Goal: Task Accomplishment & Management: Manage account settings

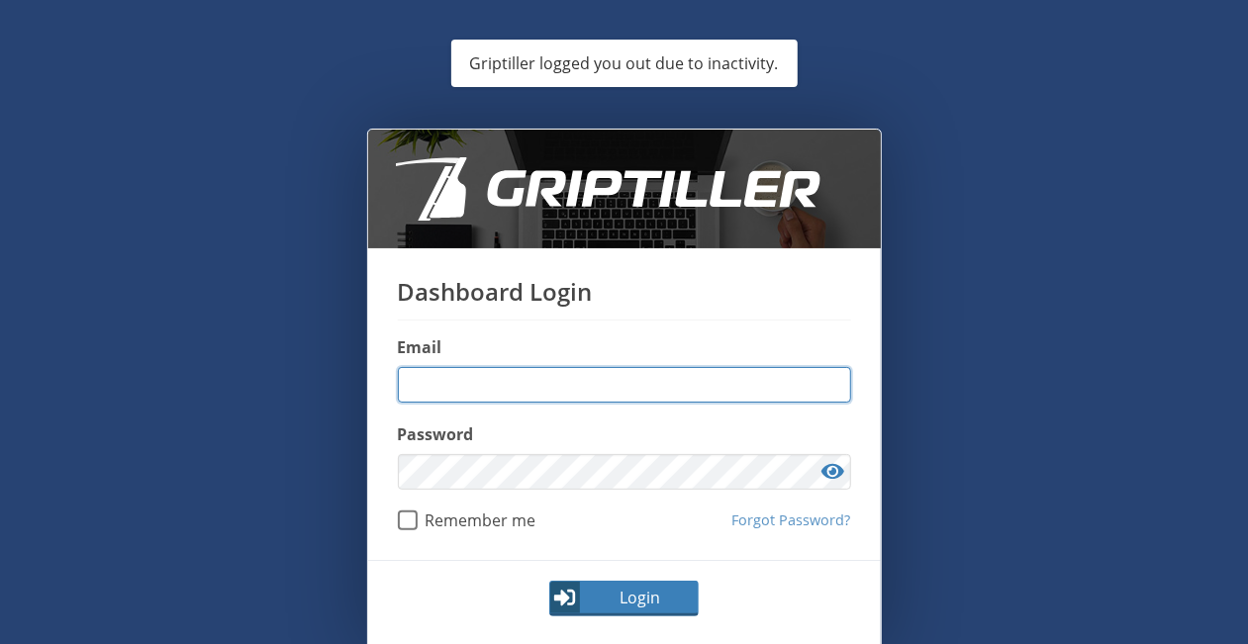
type input "**********"
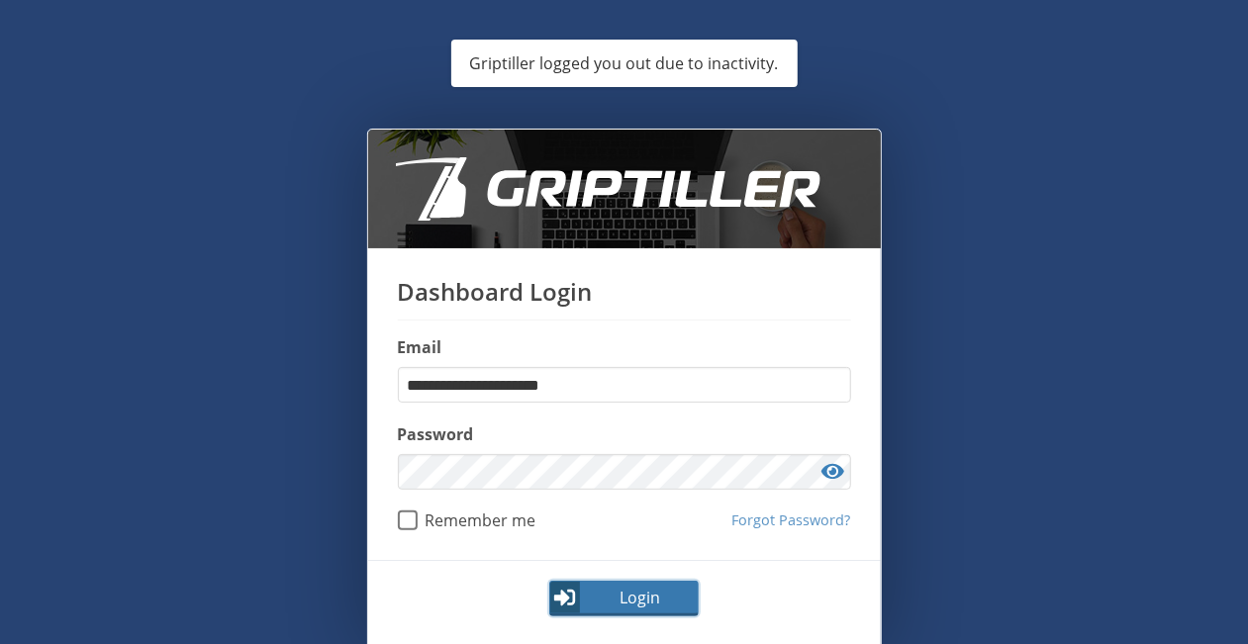
click at [621, 613] on button "Login" at bounding box center [623, 599] width 149 height 36
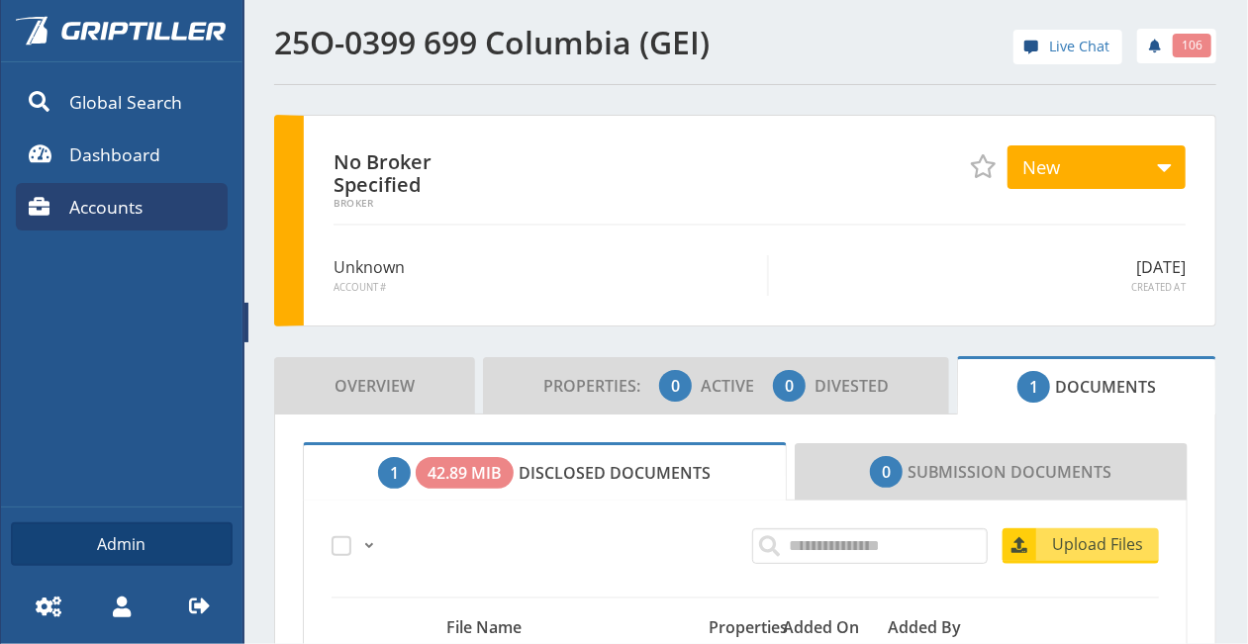
click at [146, 213] on link "Accounts" at bounding box center [122, 207] width 212 height 48
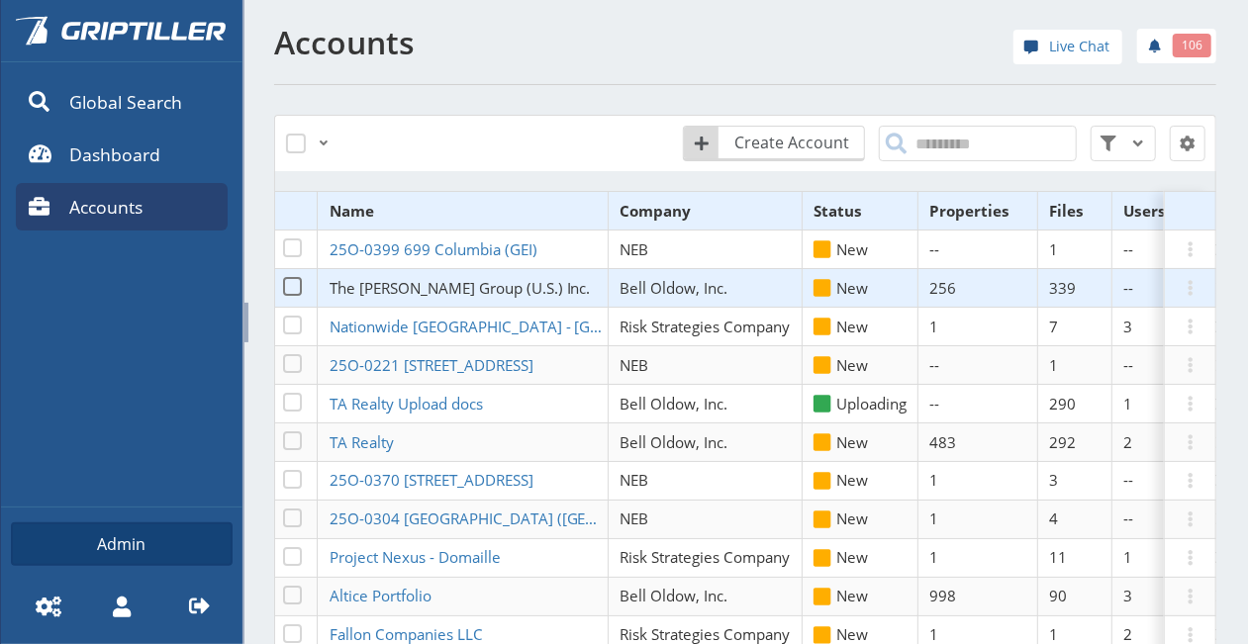
click at [416, 282] on span "The [PERSON_NAME] Group (U.S.) Inc." at bounding box center [460, 288] width 261 height 20
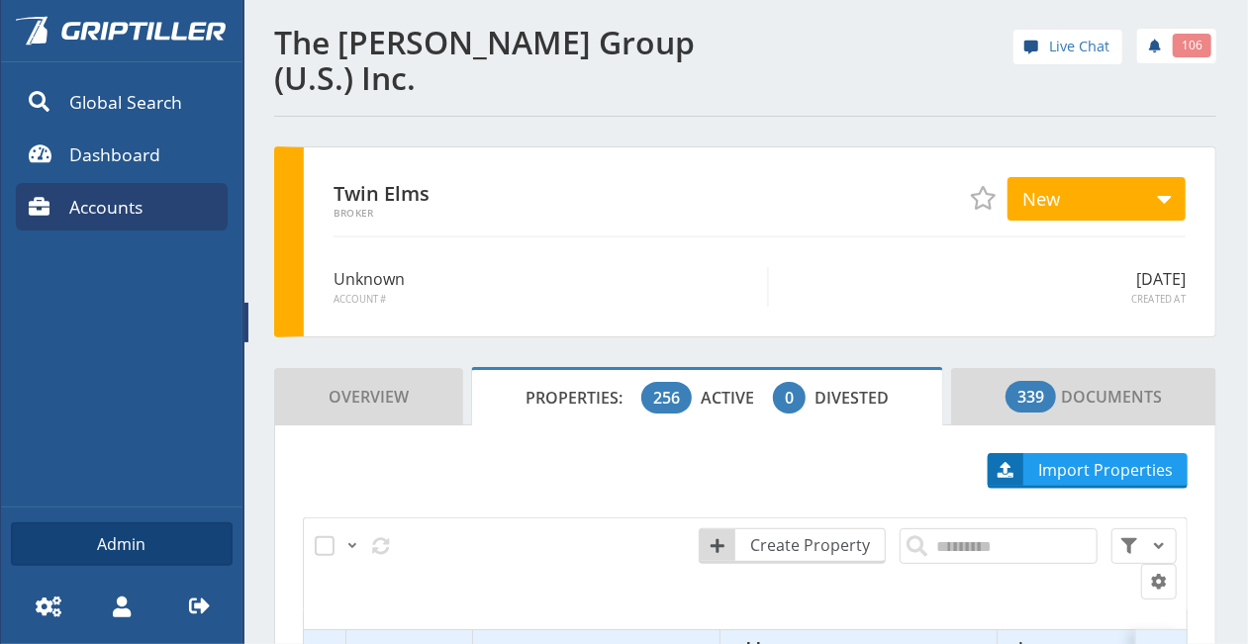
click at [245, 316] on span at bounding box center [246, 323] width 4 height 40
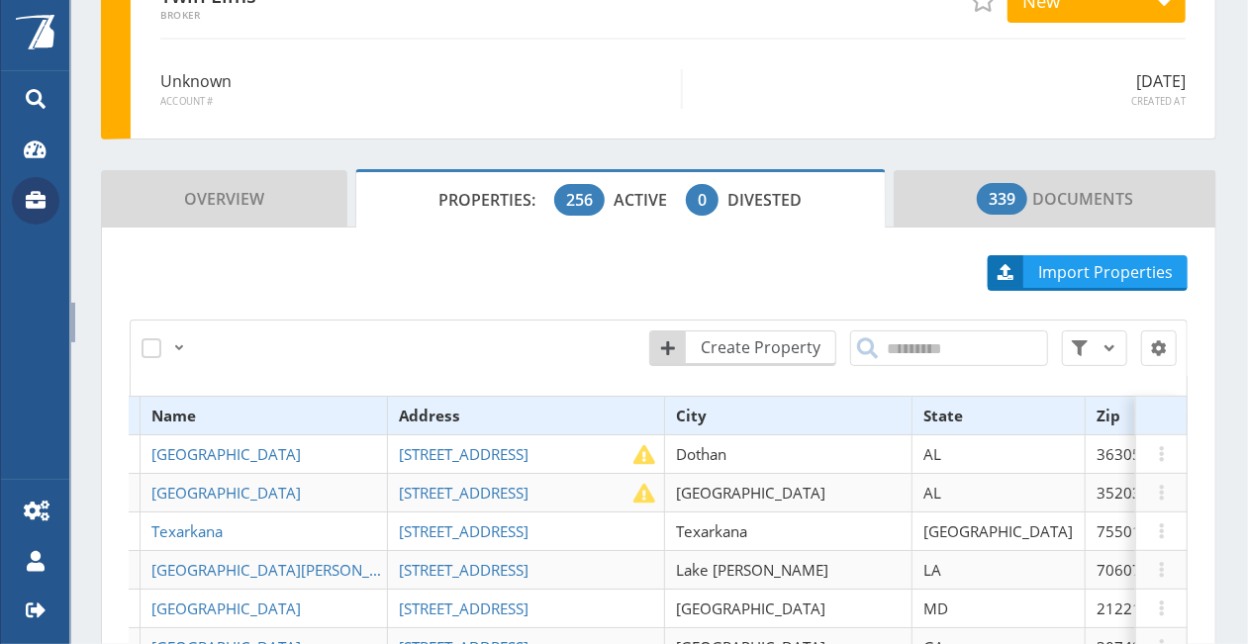
scroll to position [0, 167]
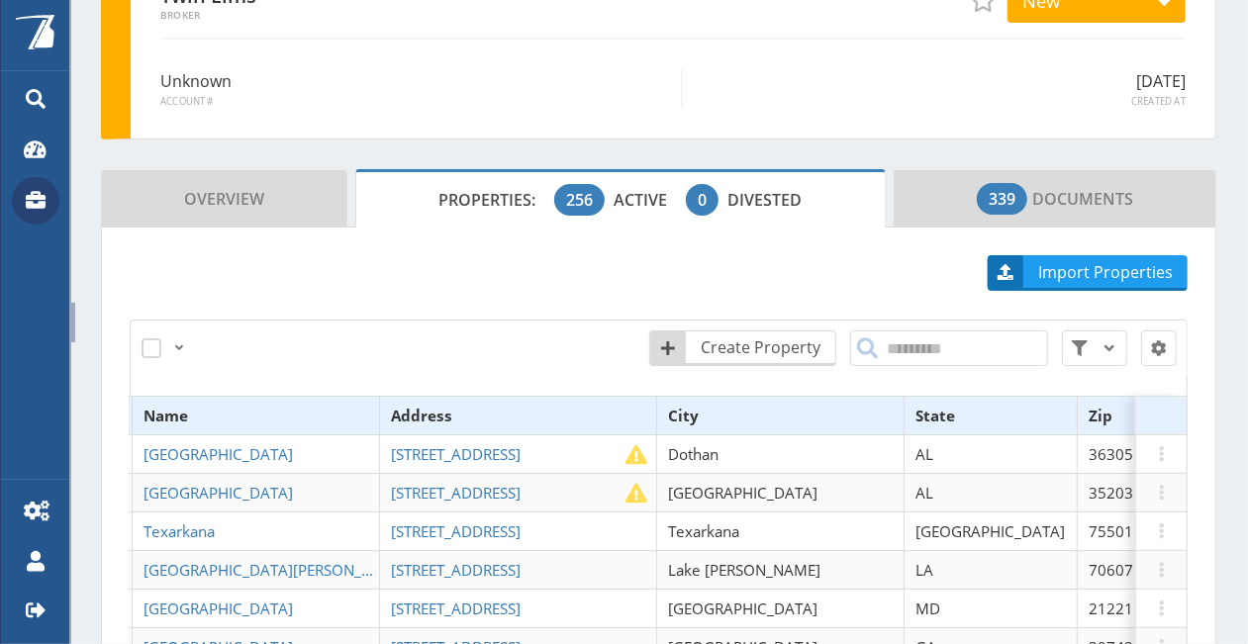
click at [1145, 397] on th "Files" at bounding box center [1182, 416] width 74 height 39
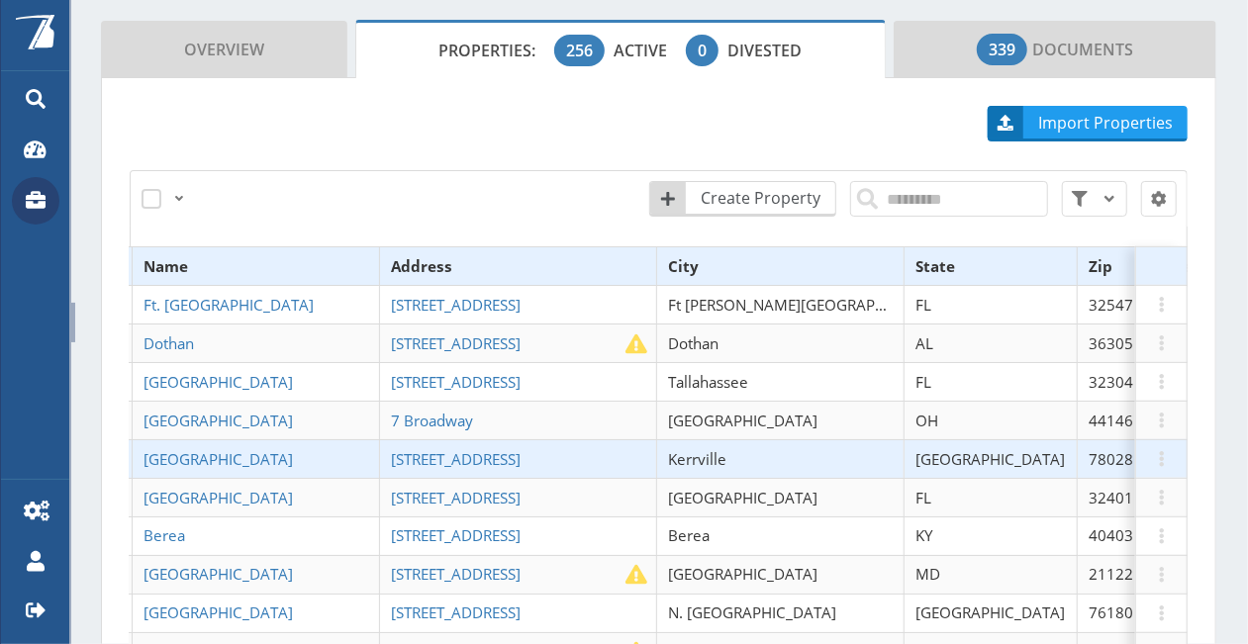
scroll to position [297, 0]
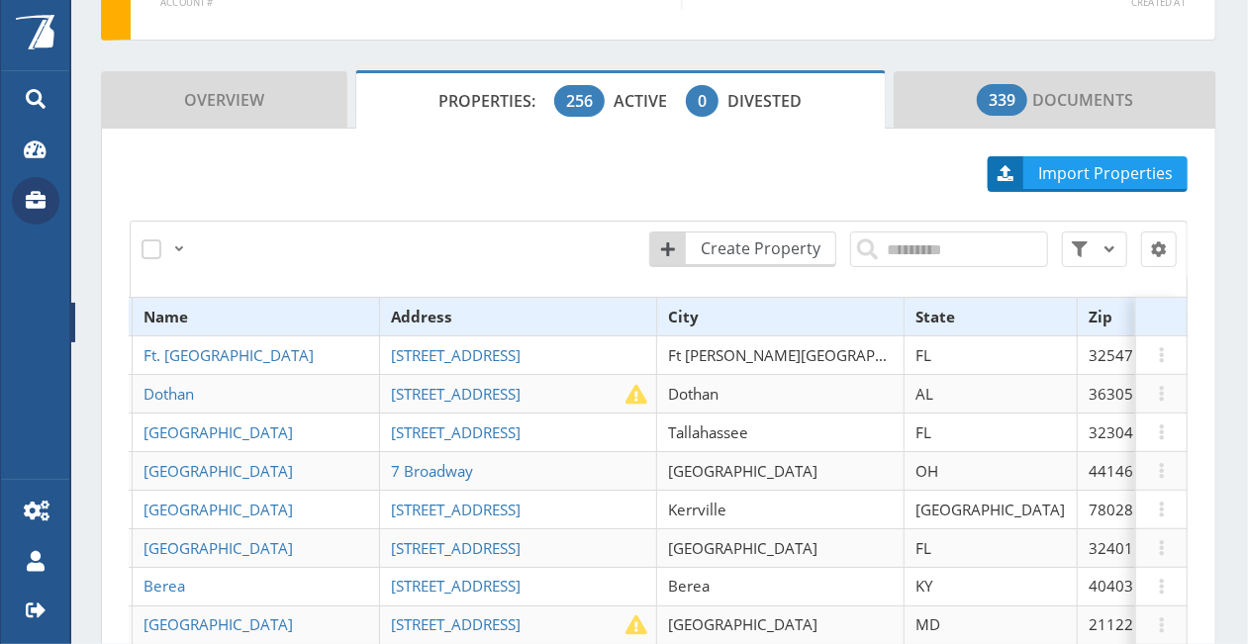
drag, startPoint x: 34, startPoint y: 326, endPoint x: 34, endPoint y: 301, distance: 24.7
click at [34, 326] on div "Powered By Global Search Dashboard Accounts Admin Settings My Profile Logout" at bounding box center [34, 322] width 69 height 644
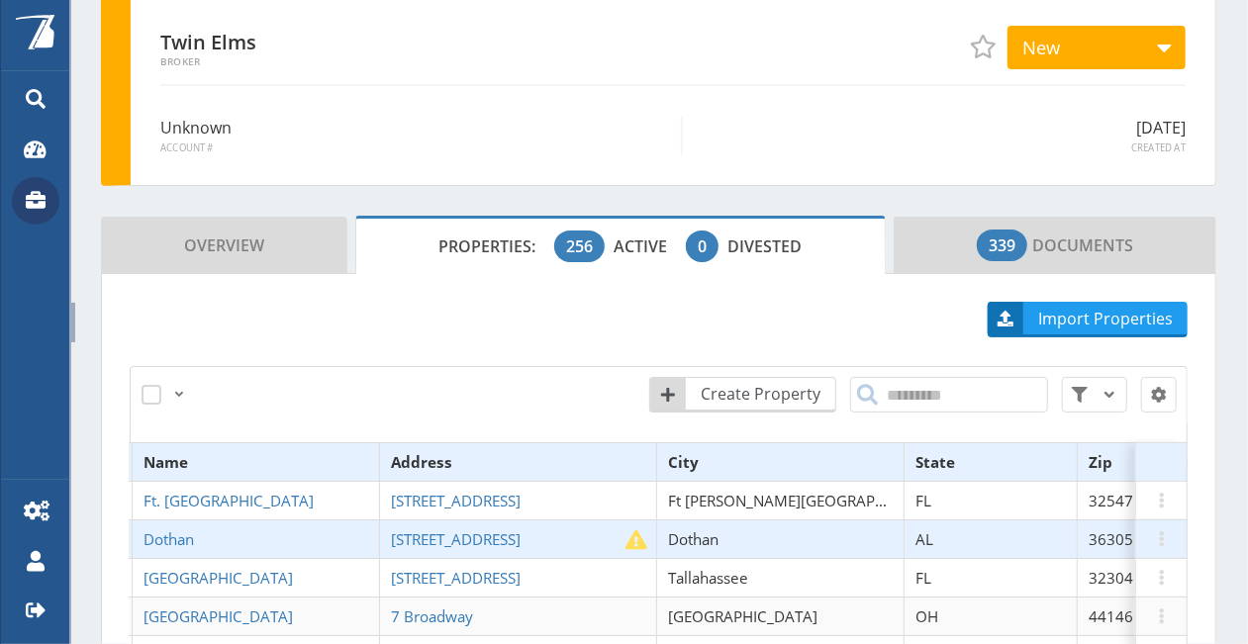
scroll to position [198, 0]
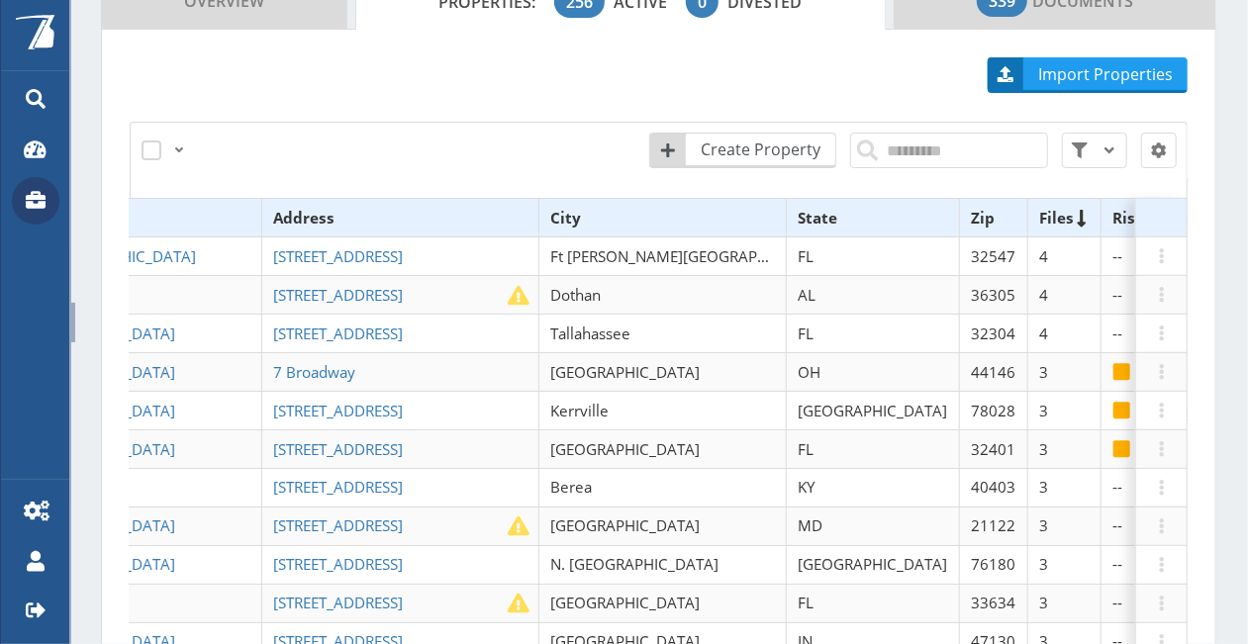
scroll to position [0, 285]
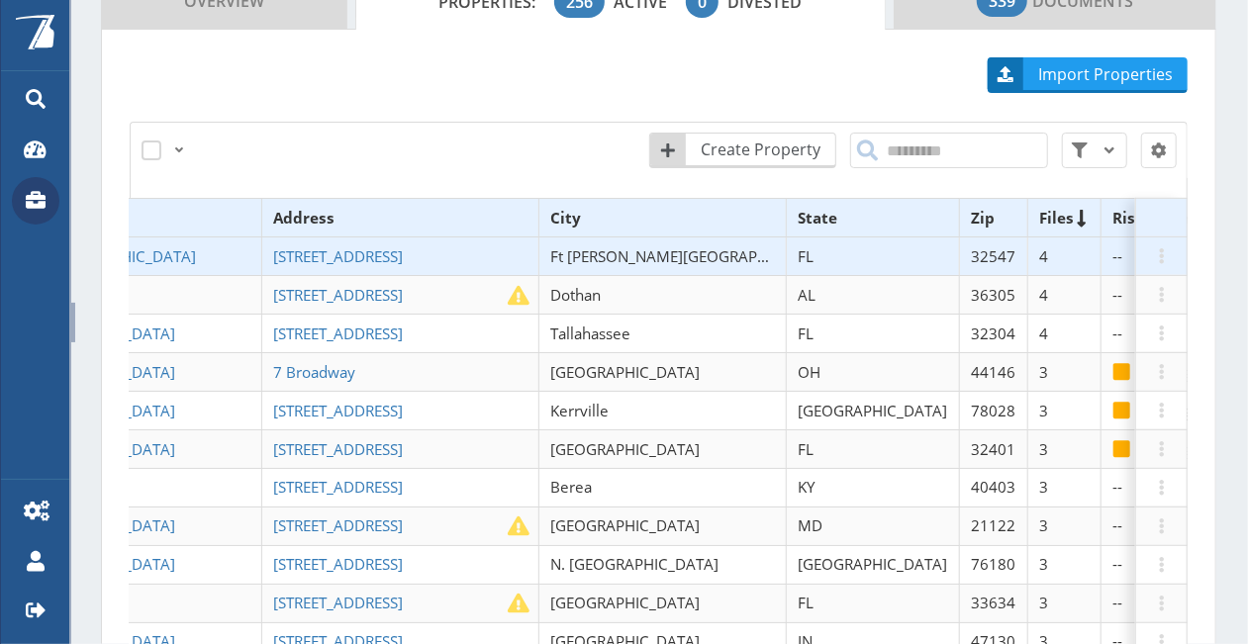
click at [304, 199] on th "Address" at bounding box center [399, 218] width 277 height 39
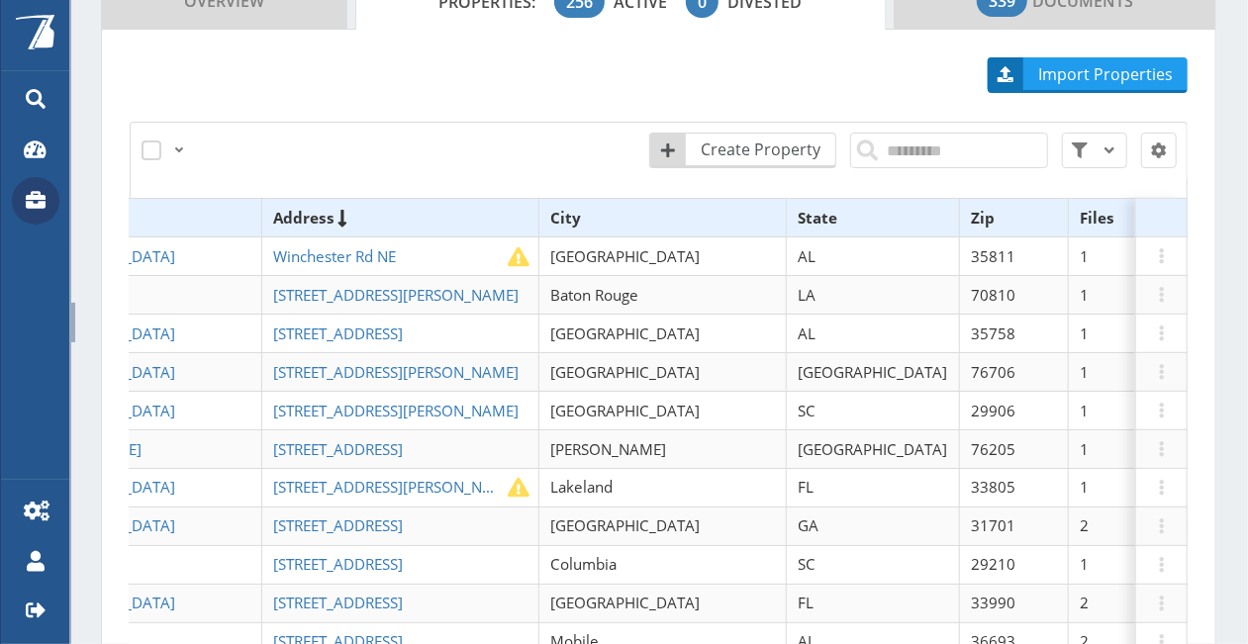
click at [297, 199] on th "Address" at bounding box center [399, 218] width 277 height 39
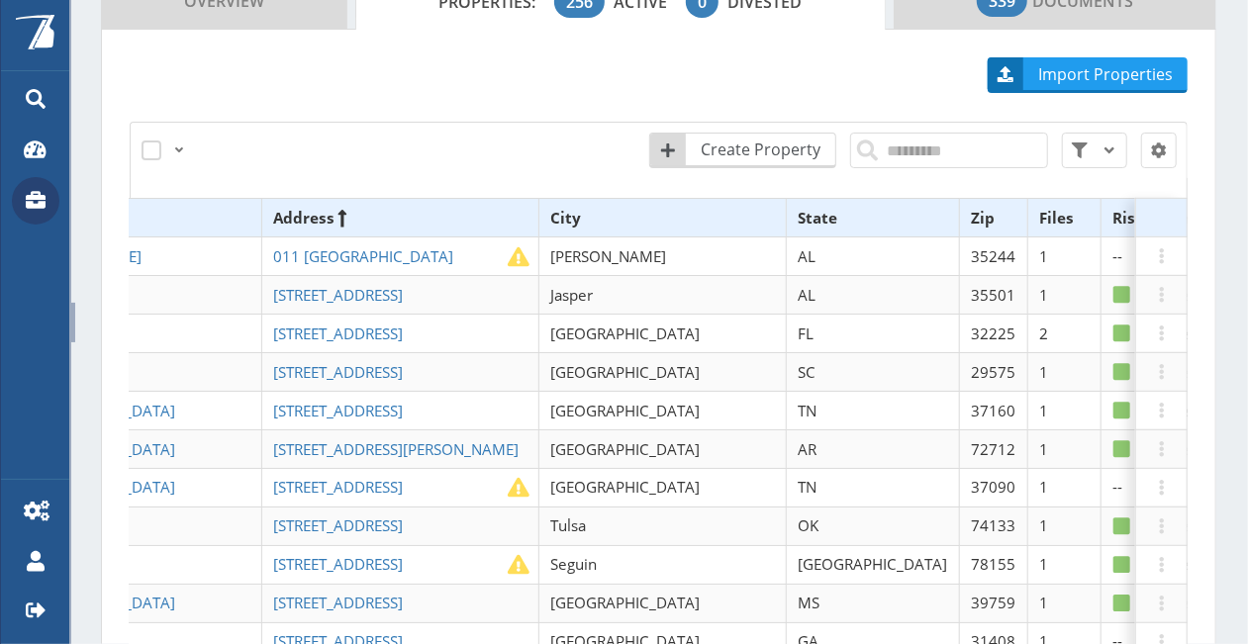
scroll to position [0, 283]
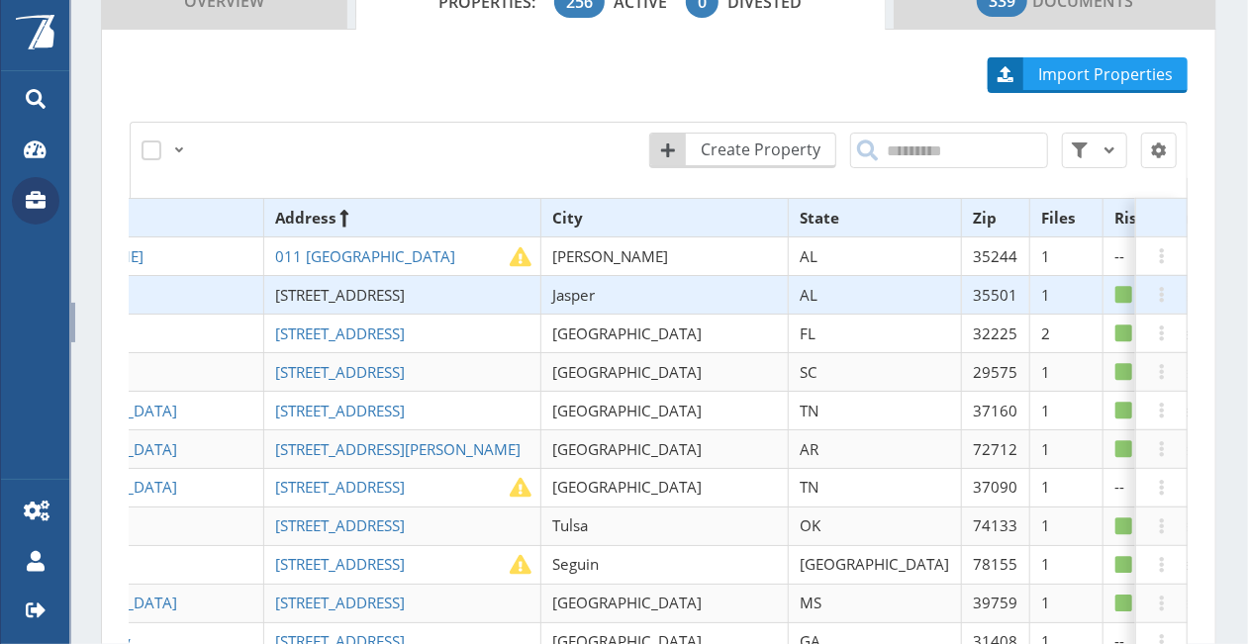
click at [312, 285] on span "[STREET_ADDRESS]" at bounding box center [340, 295] width 130 height 20
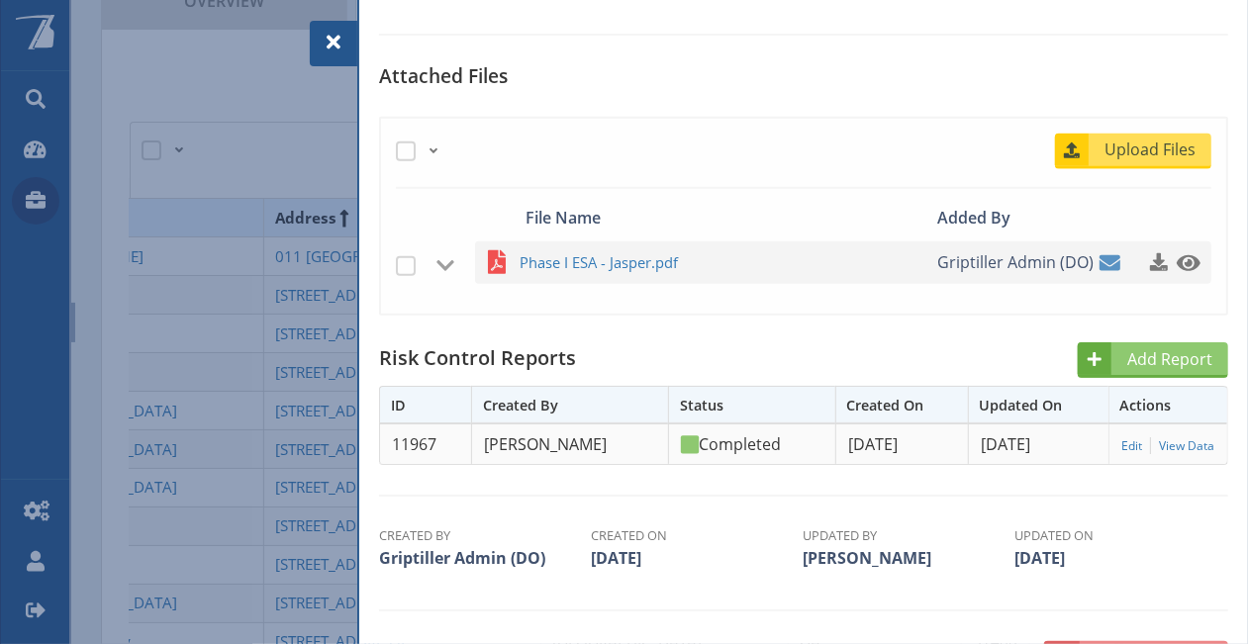
scroll to position [594, 0]
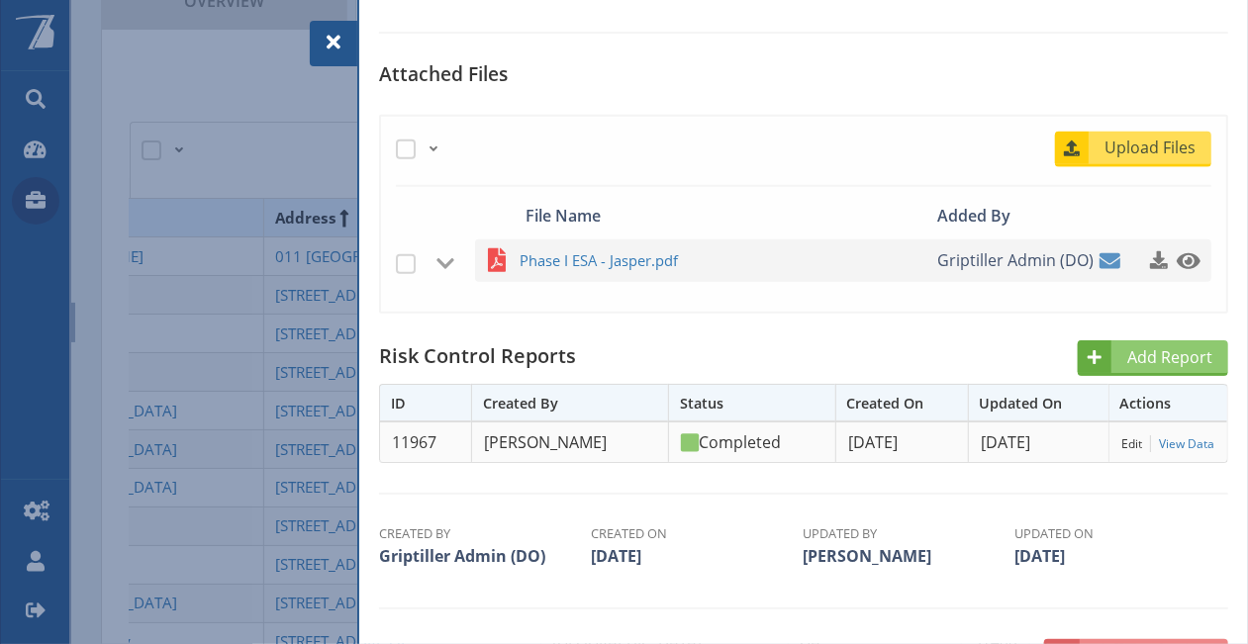
click at [1121, 441] on link "Edit" at bounding box center [1131, 443] width 21 height 17
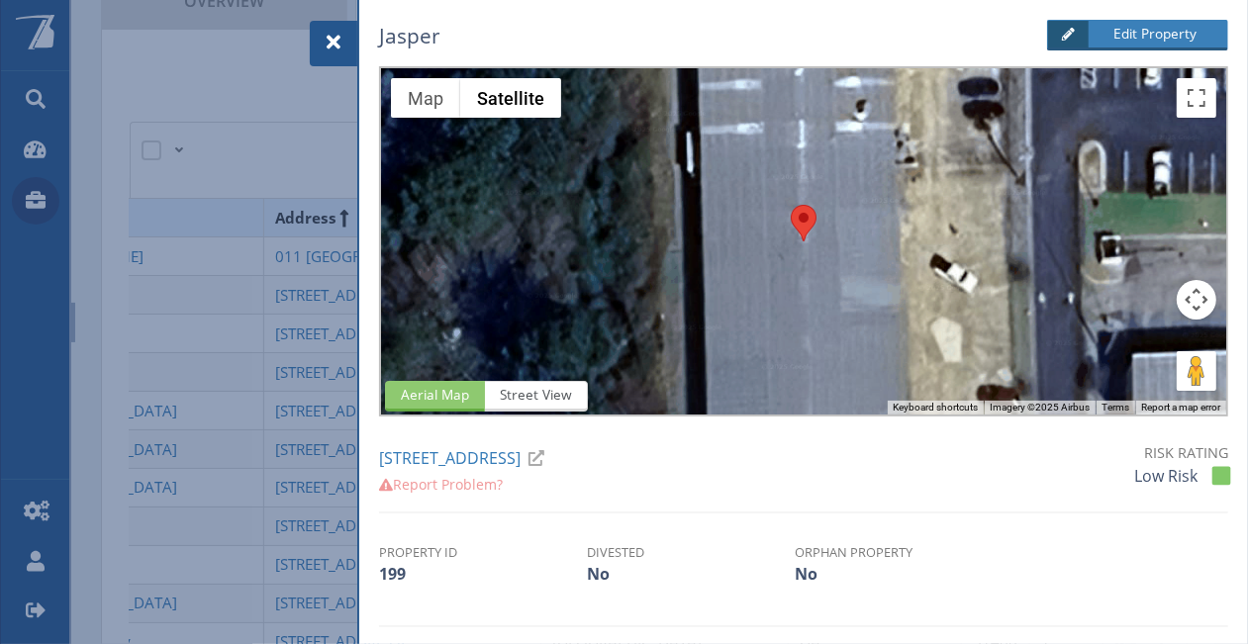
select select "**"
select select "***"
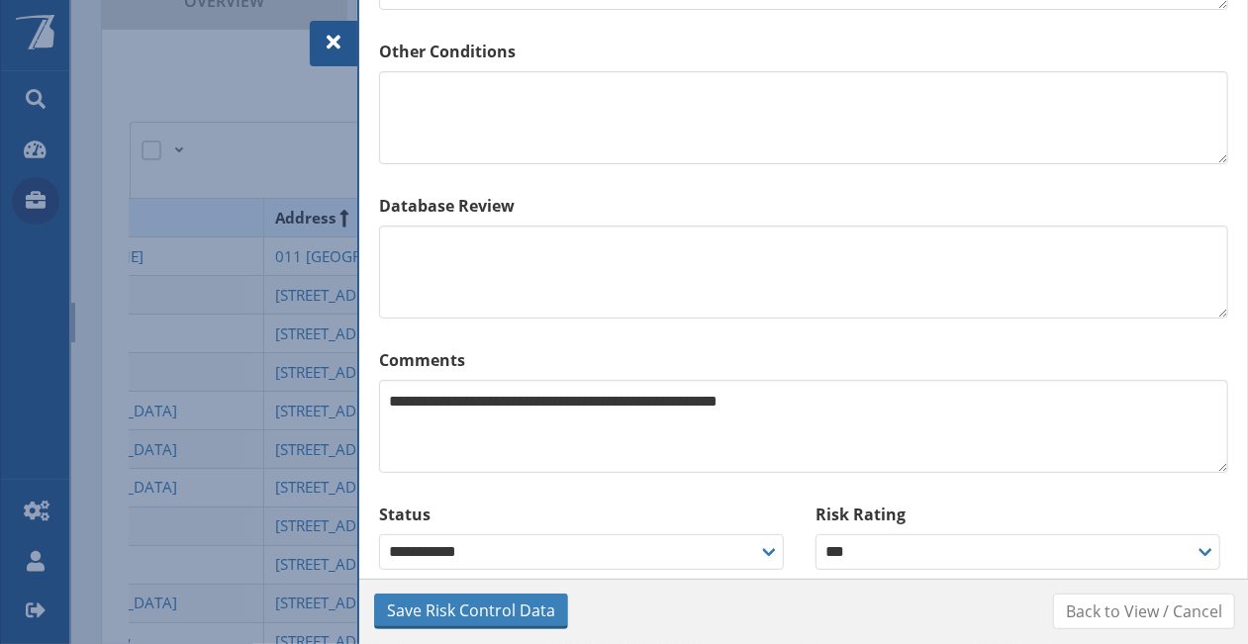
scroll to position [1698, 0]
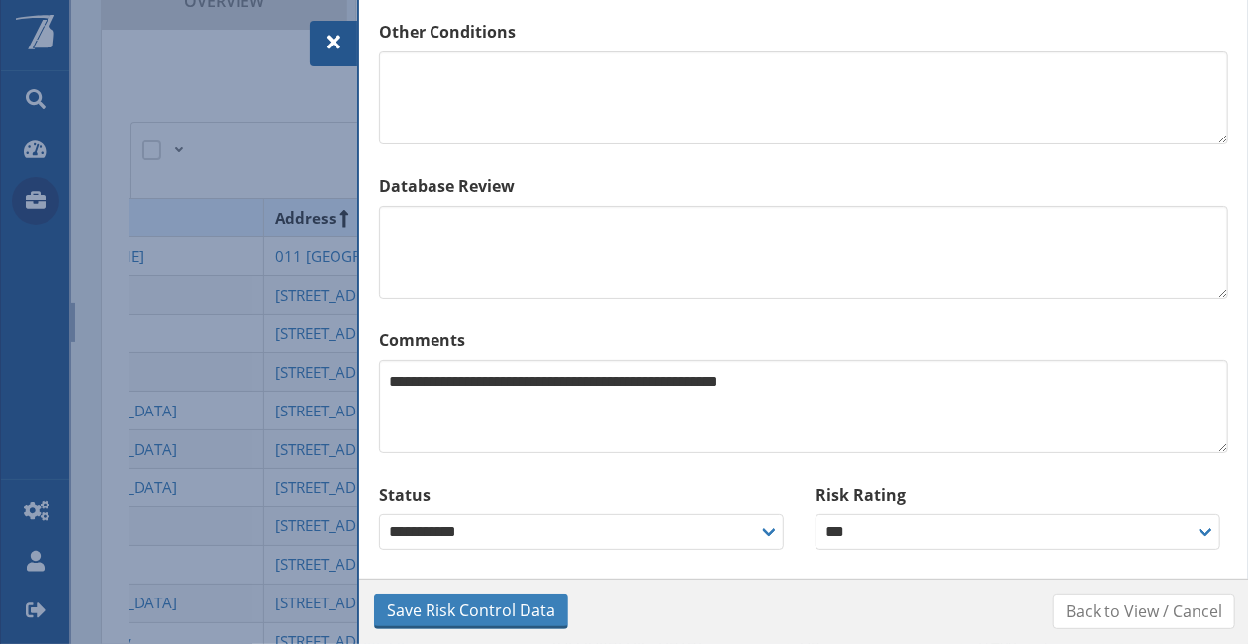
click at [342, 52] on span at bounding box center [334, 43] width 24 height 24
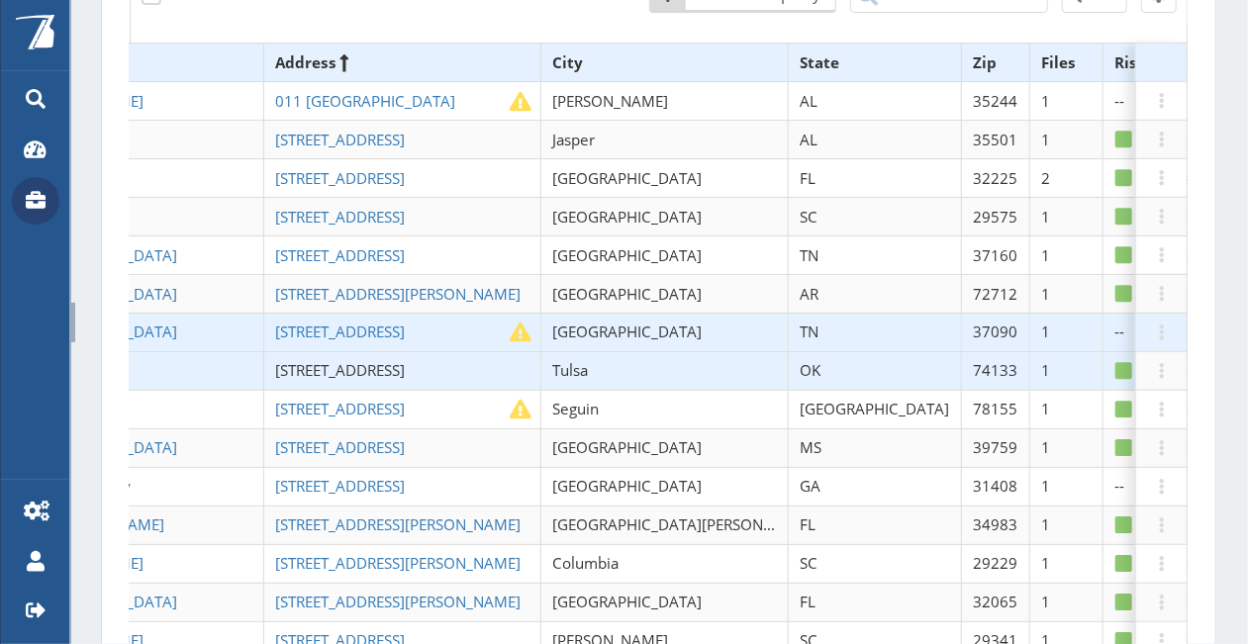
scroll to position [594, 0]
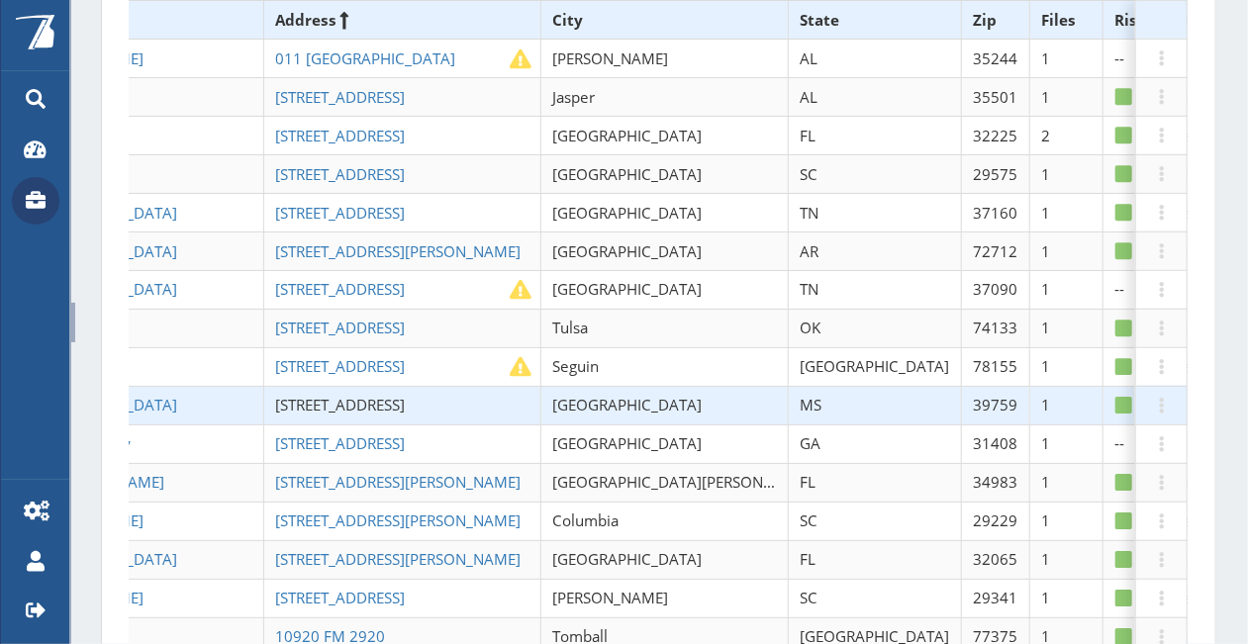
click at [297, 395] on span "[STREET_ADDRESS]" at bounding box center [340, 405] width 130 height 20
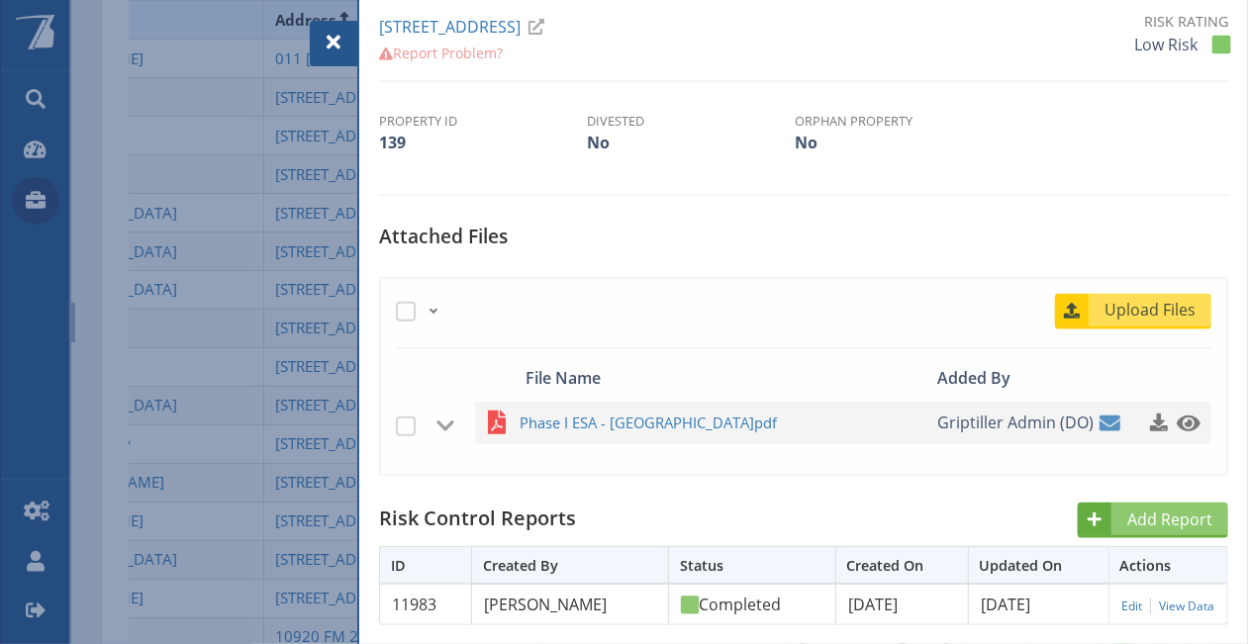
scroll to position [594, 0]
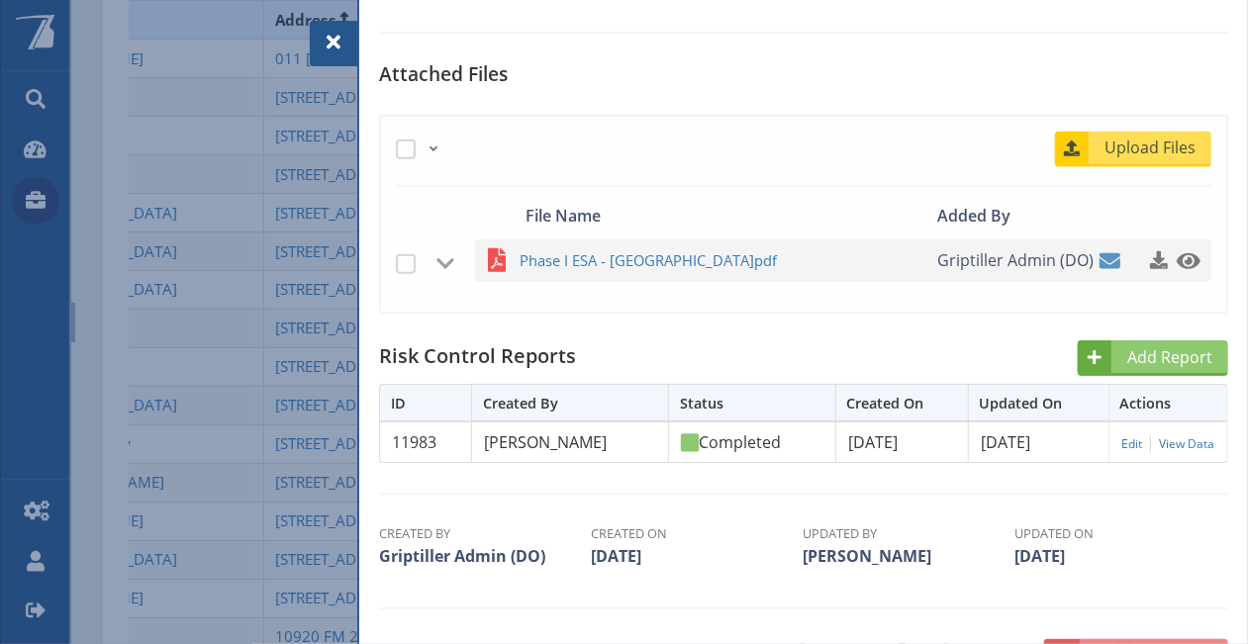
click at [344, 54] on div at bounding box center [334, 44] width 48 height 46
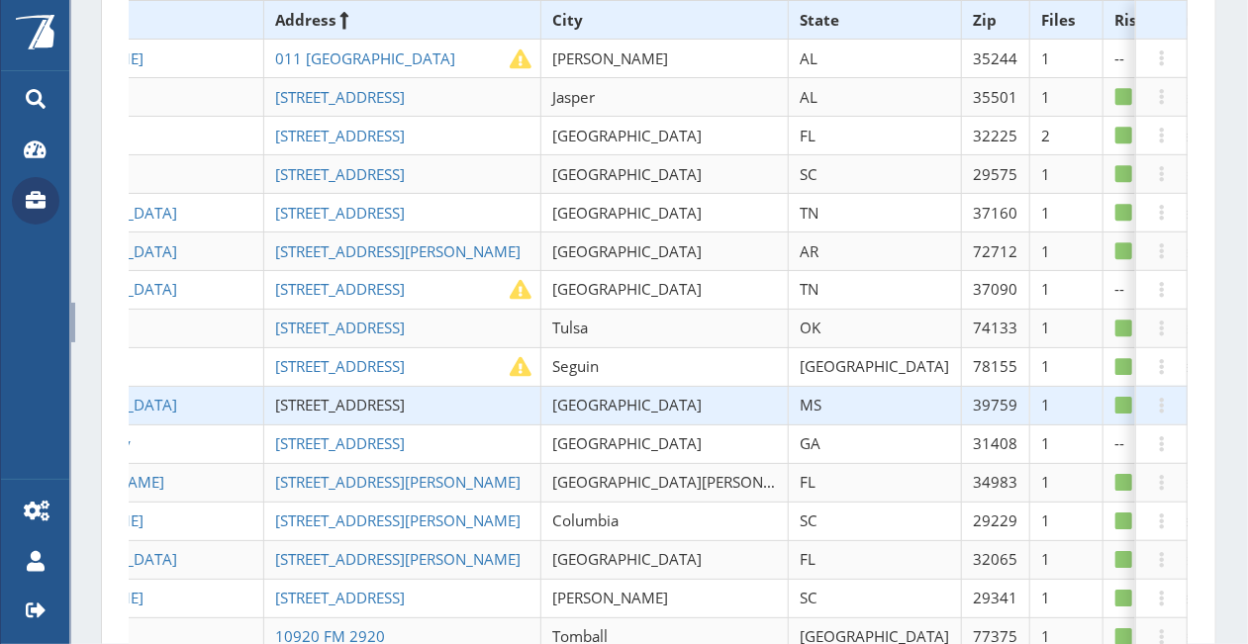
click at [333, 395] on span "[STREET_ADDRESS]" at bounding box center [340, 405] width 130 height 20
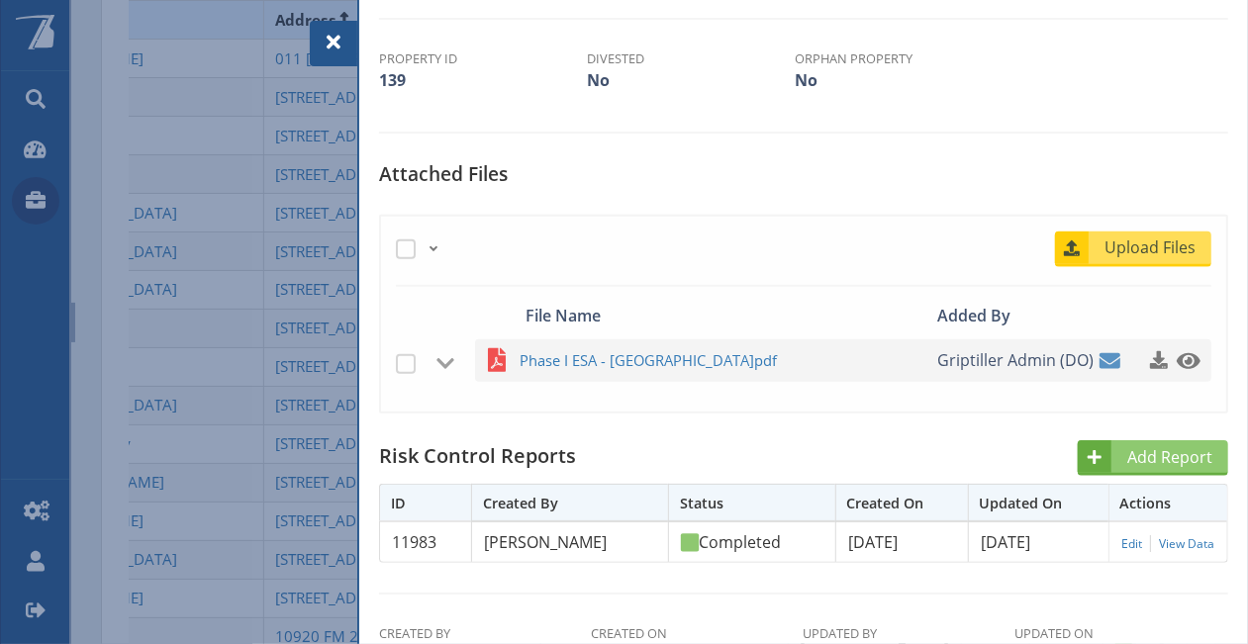
scroll to position [495, 0]
click at [1121, 541] on link "Edit" at bounding box center [1131, 542] width 21 height 17
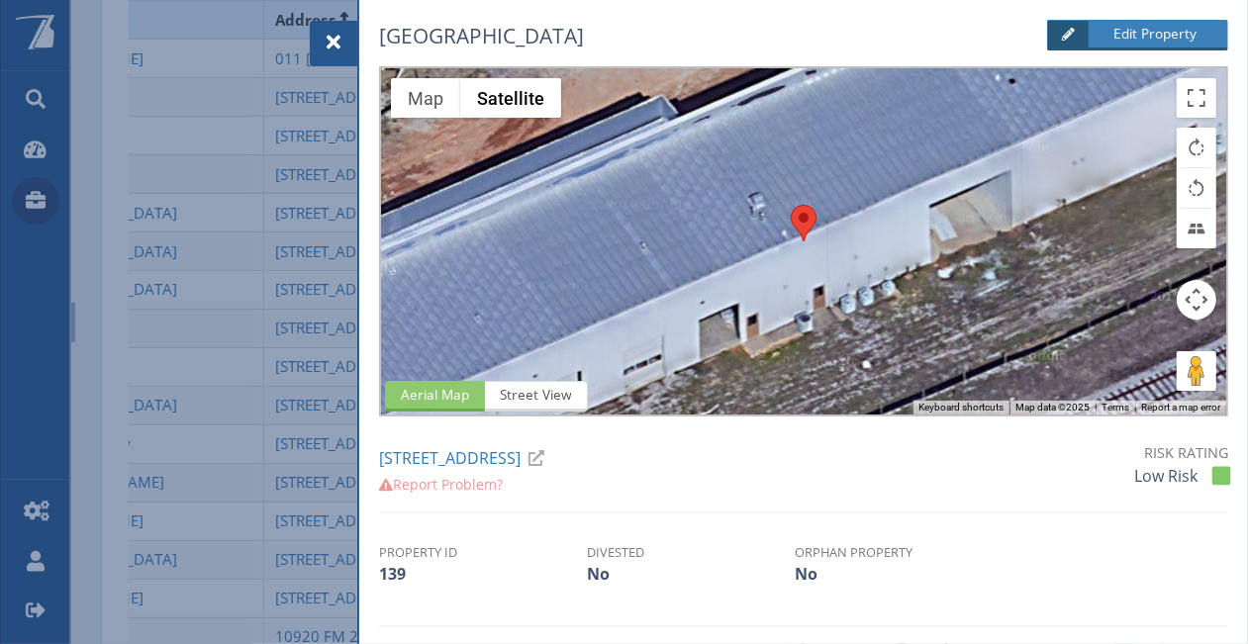
select select "**"
select select "***"
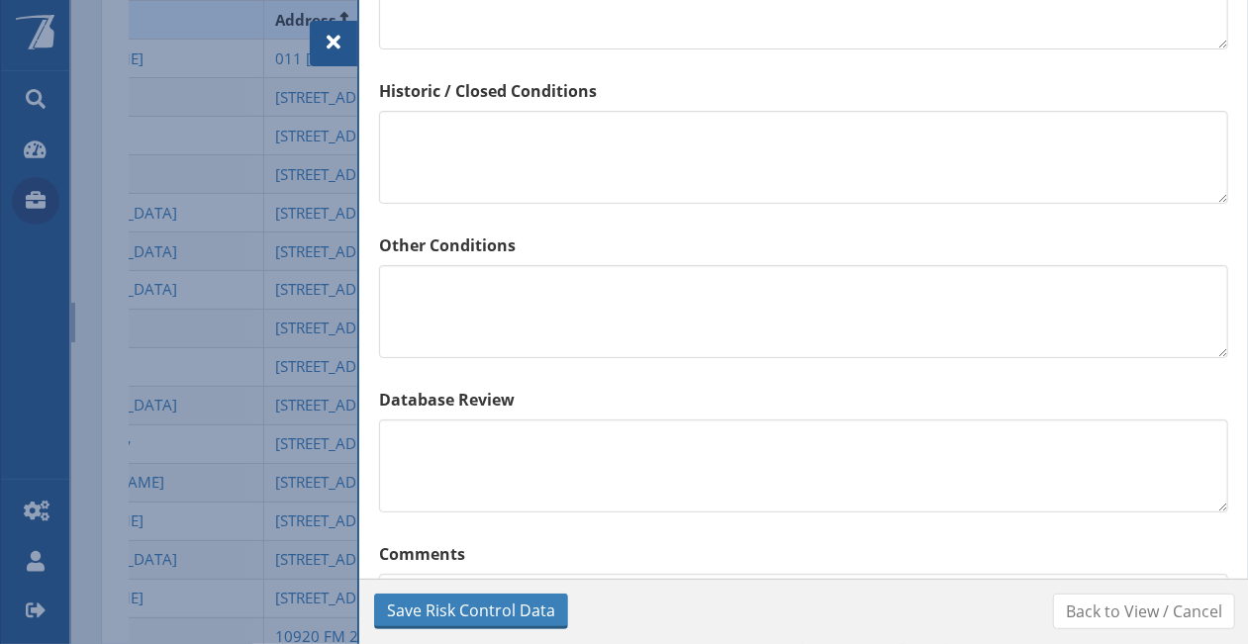
scroll to position [1698, 0]
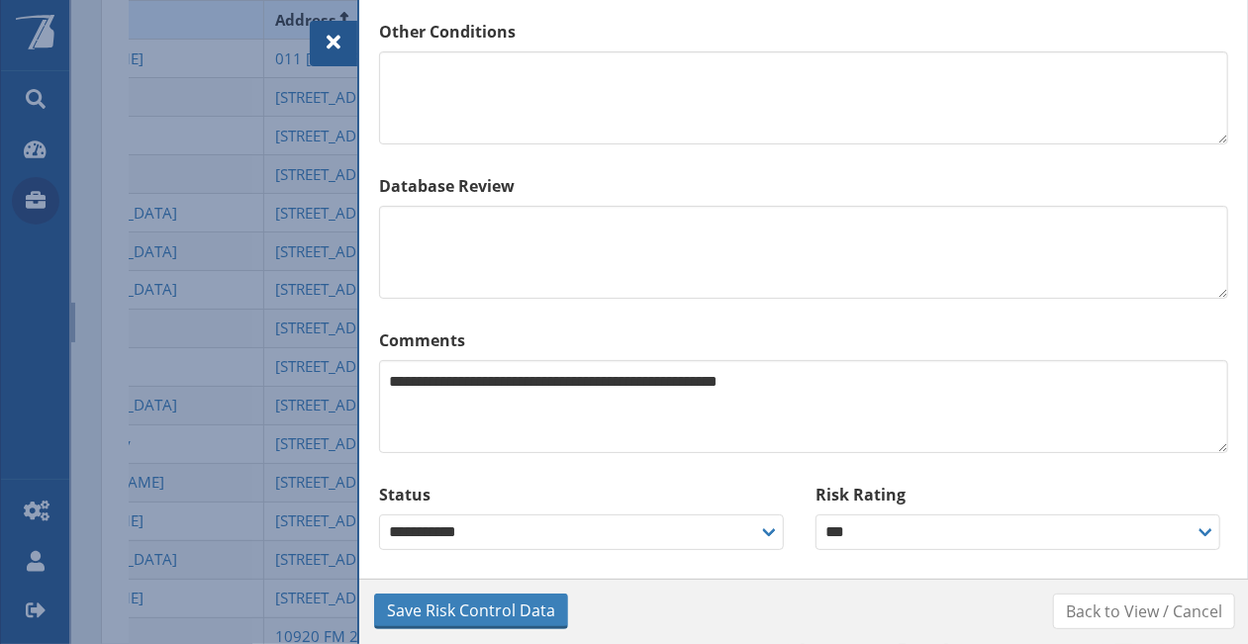
click at [346, 48] on div at bounding box center [334, 44] width 48 height 46
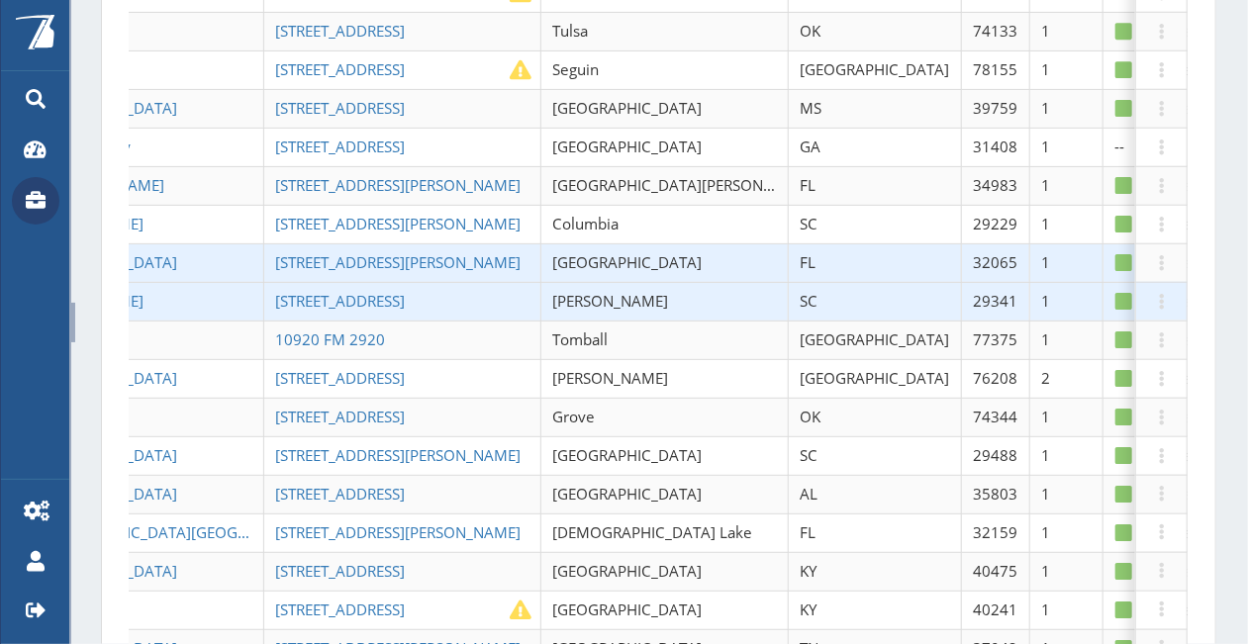
scroll to position [792, 0]
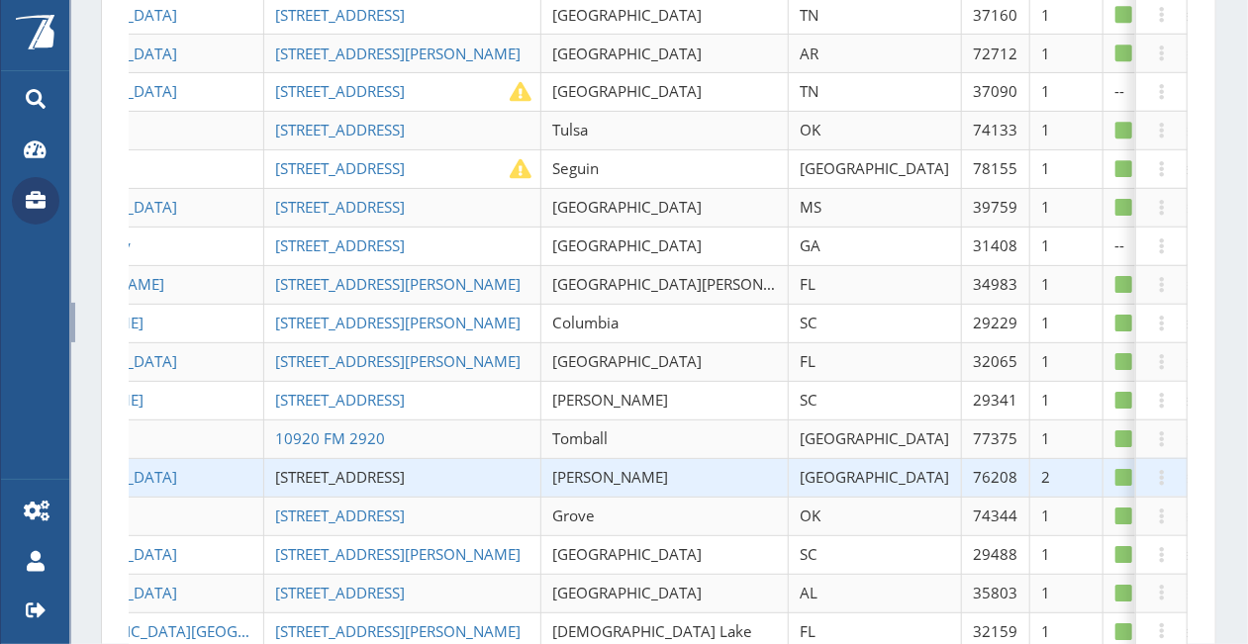
click at [299, 467] on span "[STREET_ADDRESS]" at bounding box center [340, 477] width 130 height 20
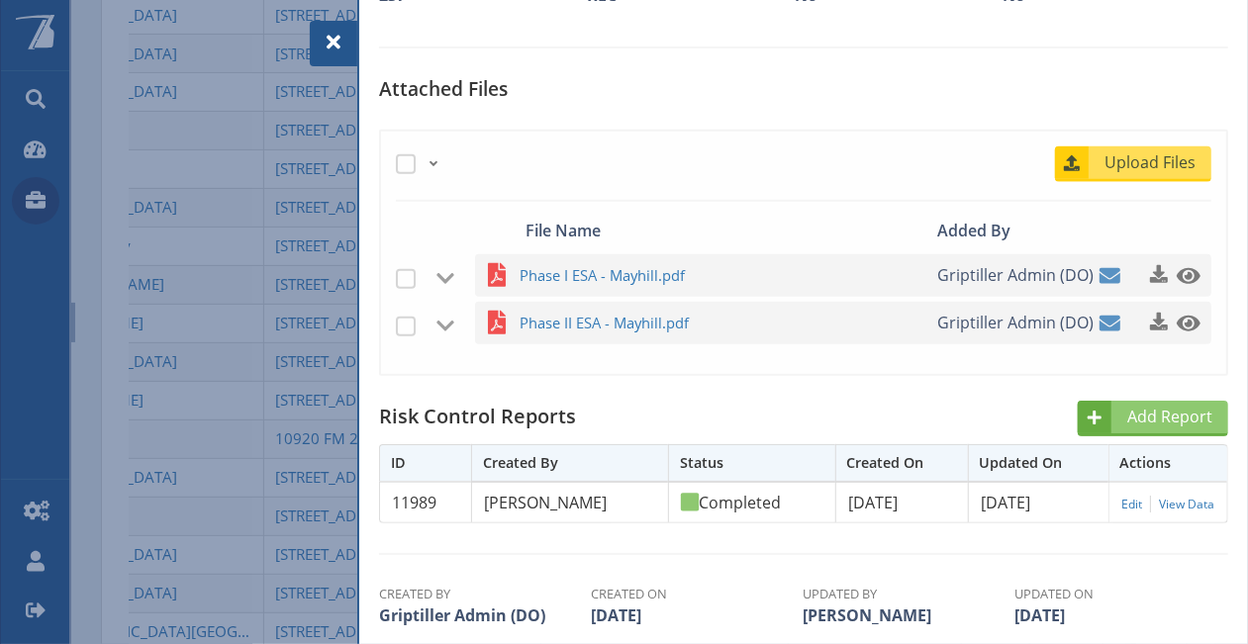
scroll to position [594, 0]
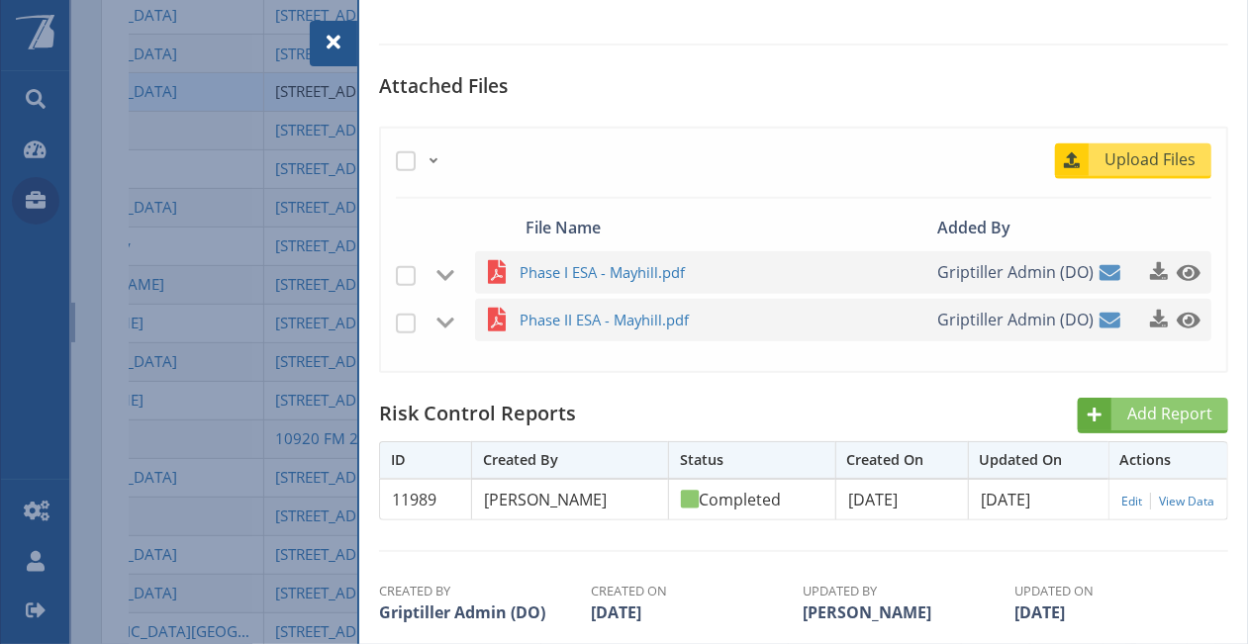
drag, startPoint x: 338, startPoint y: 41, endPoint x: 328, endPoint y: 56, distance: 19.2
click at [336, 42] on span at bounding box center [334, 43] width 24 height 24
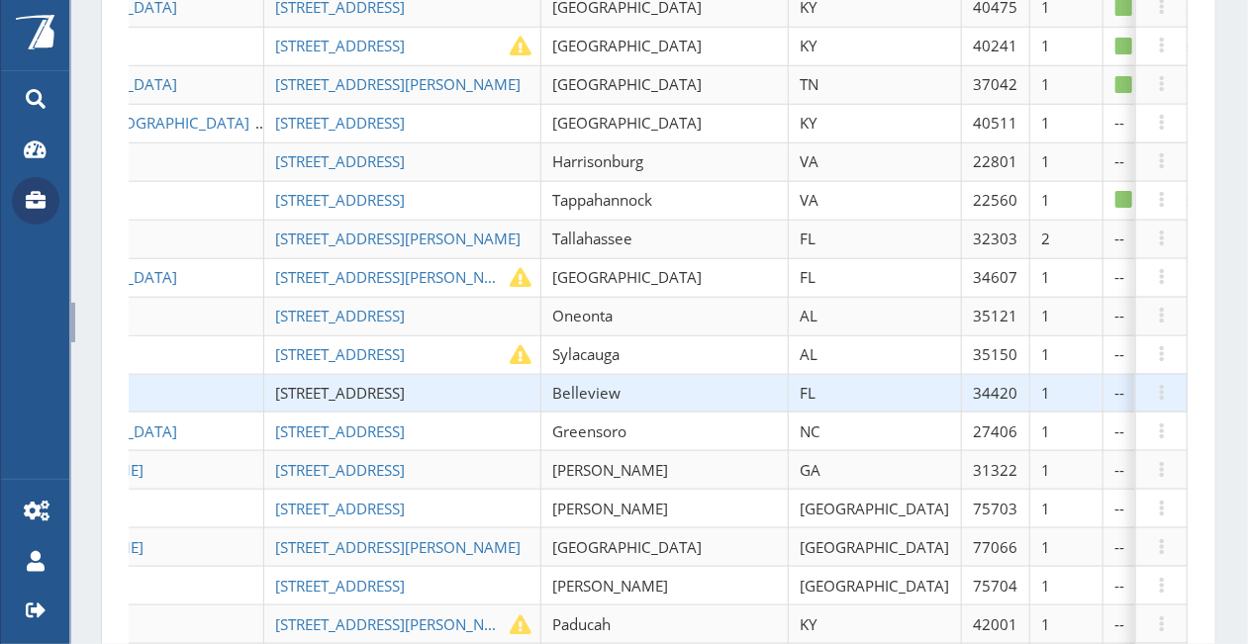
scroll to position [1484, 0]
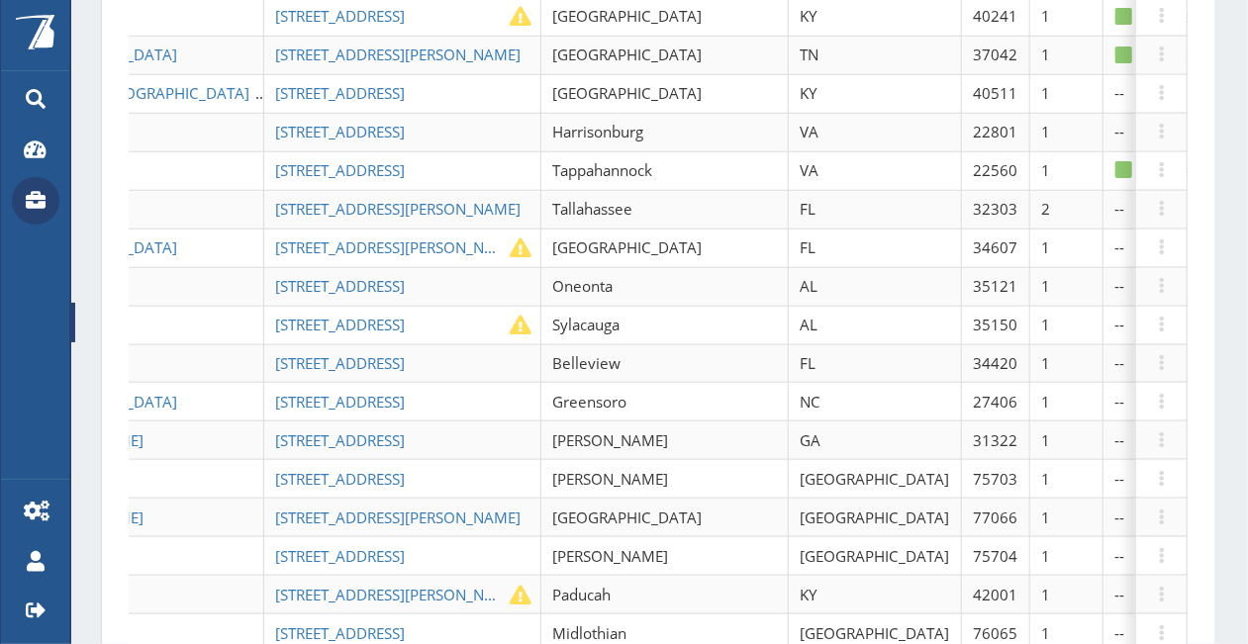
click at [52, 341] on div "Powered By Global Search Dashboard Accounts Admin Settings My Profile Logout" at bounding box center [34, 322] width 69 height 644
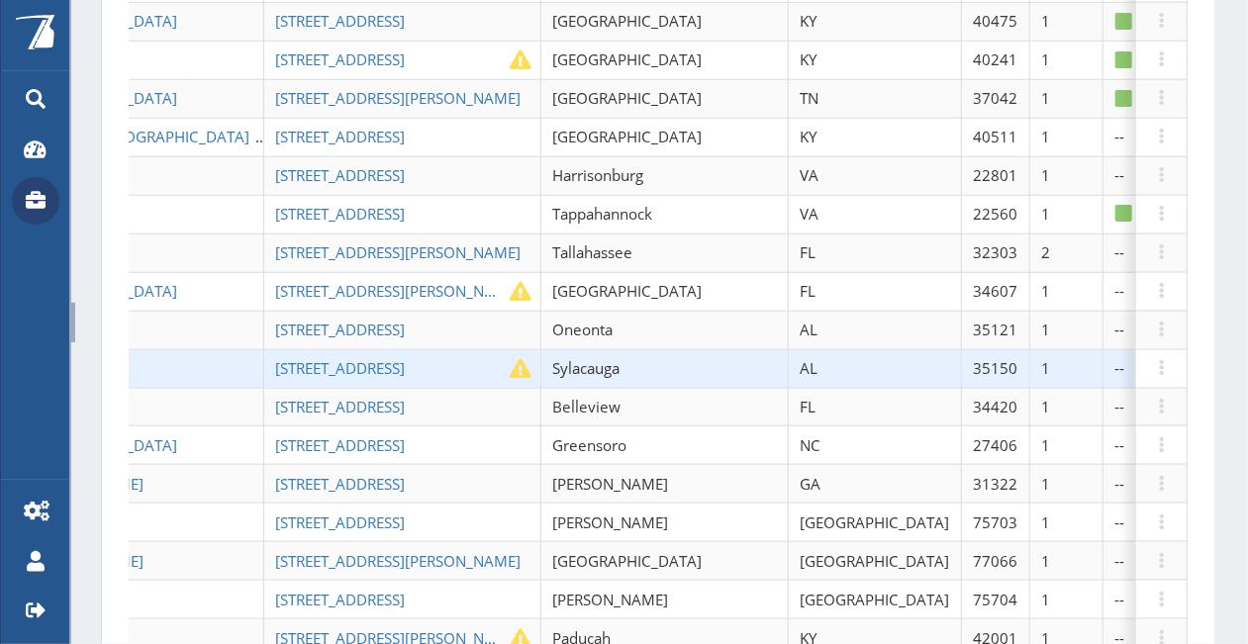
scroll to position [1414, 0]
